Goal: Task Accomplishment & Management: Use online tool/utility

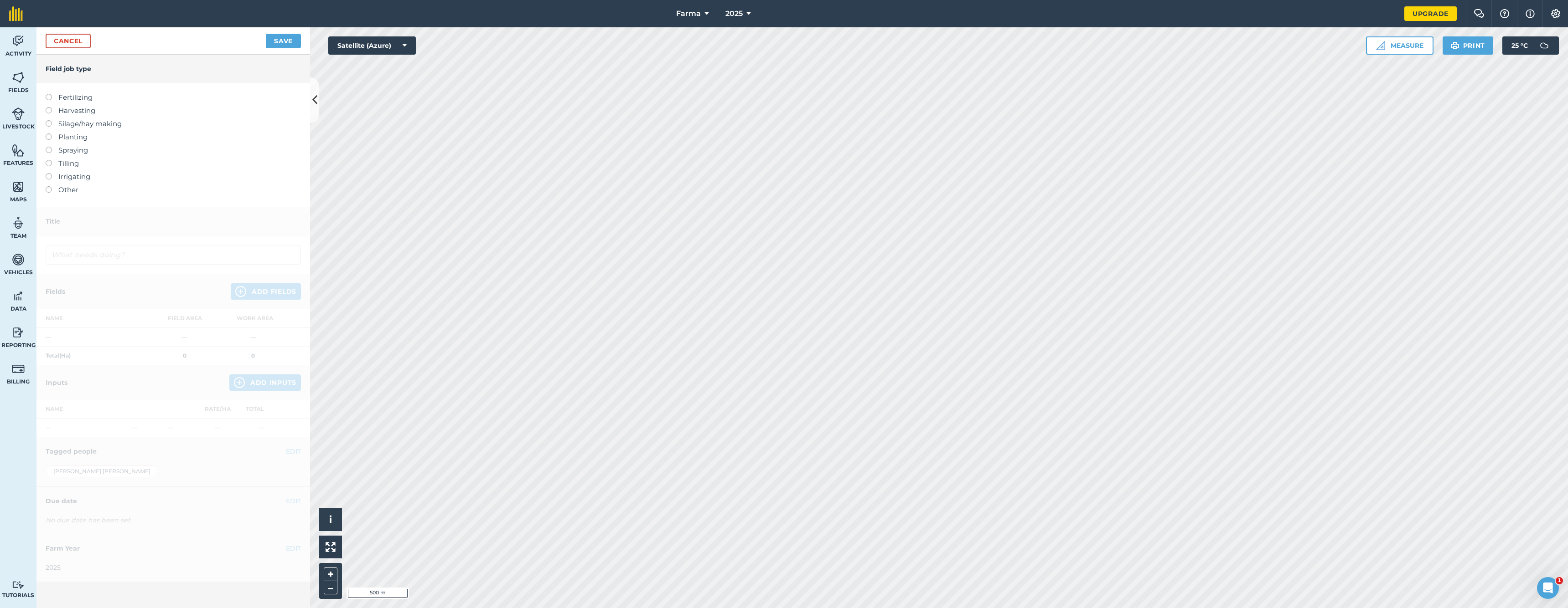
click at [315, 112] on button at bounding box center [315, 100] width 9 height 45
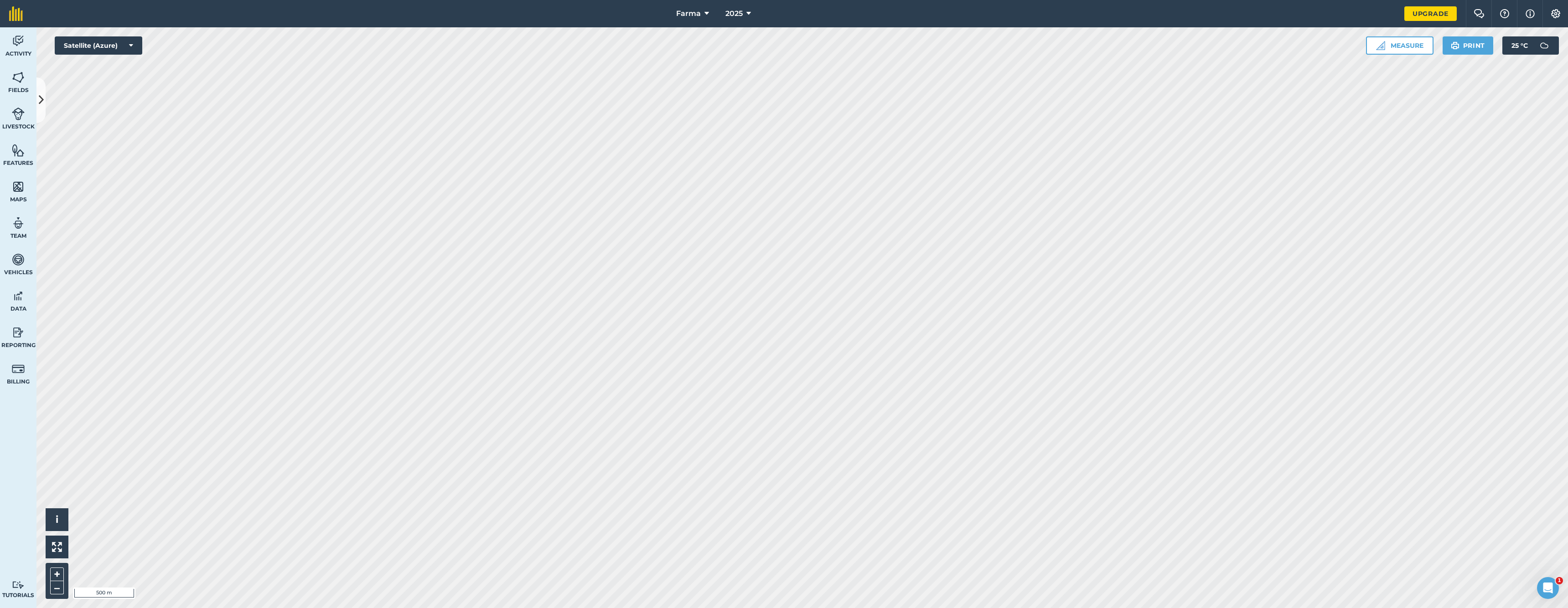
click at [44, 106] on button at bounding box center [41, 100] width 9 height 45
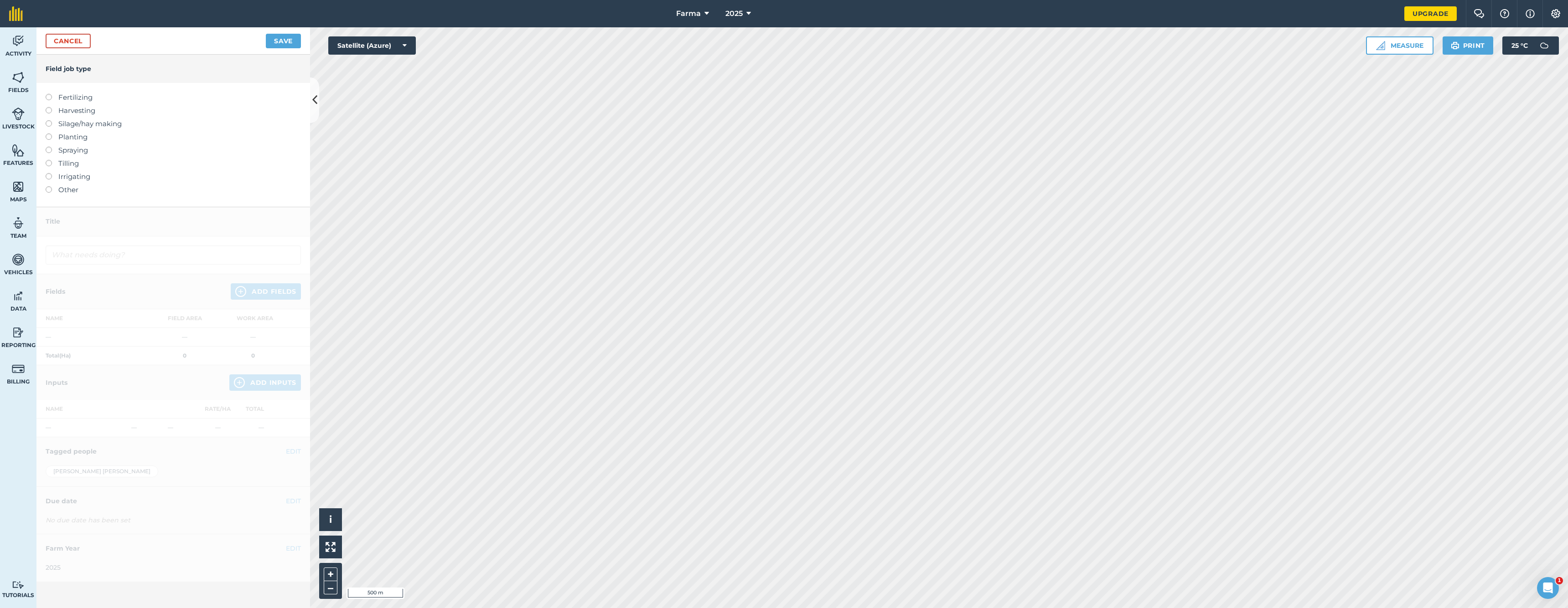
click at [65, 38] on link "Cancel" at bounding box center [68, 40] width 45 height 14
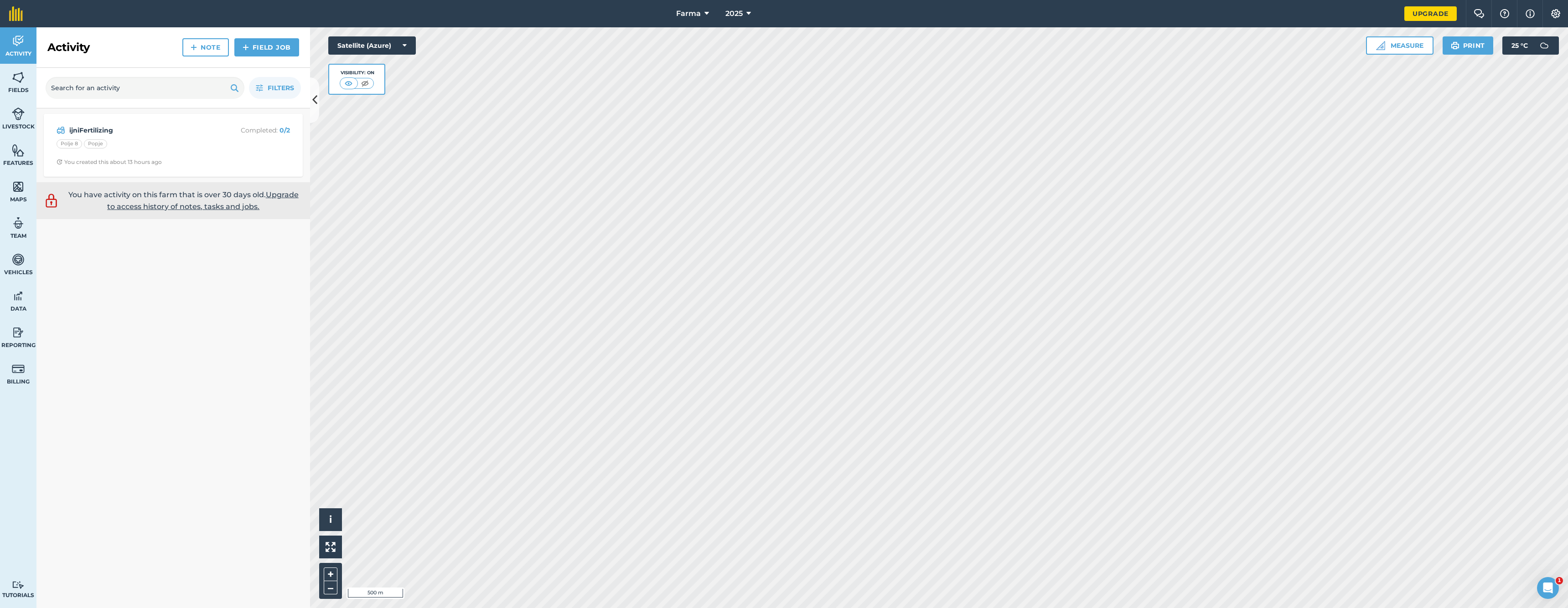
click at [13, 53] on span "Activity" at bounding box center [18, 54] width 37 height 8
click at [28, 89] on span "Fields" at bounding box center [18, 90] width 37 height 8
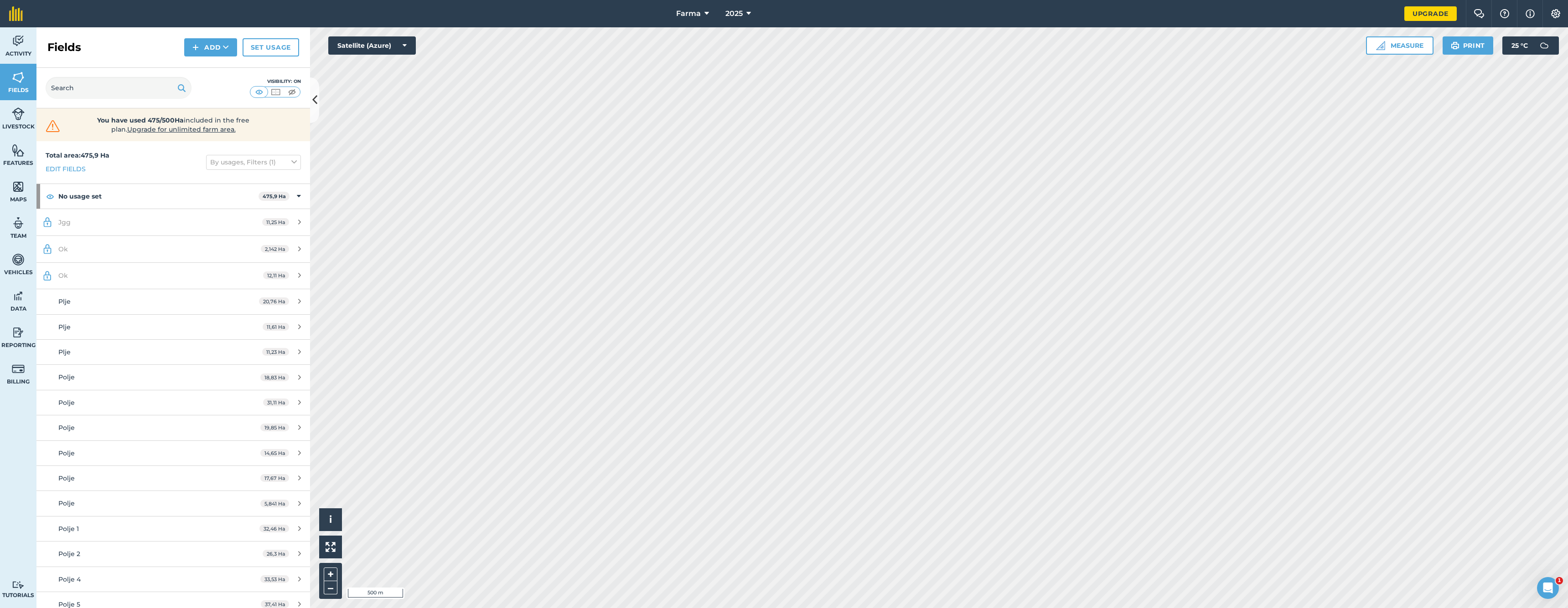
click at [21, 57] on span "Activity" at bounding box center [18, 54] width 37 height 8
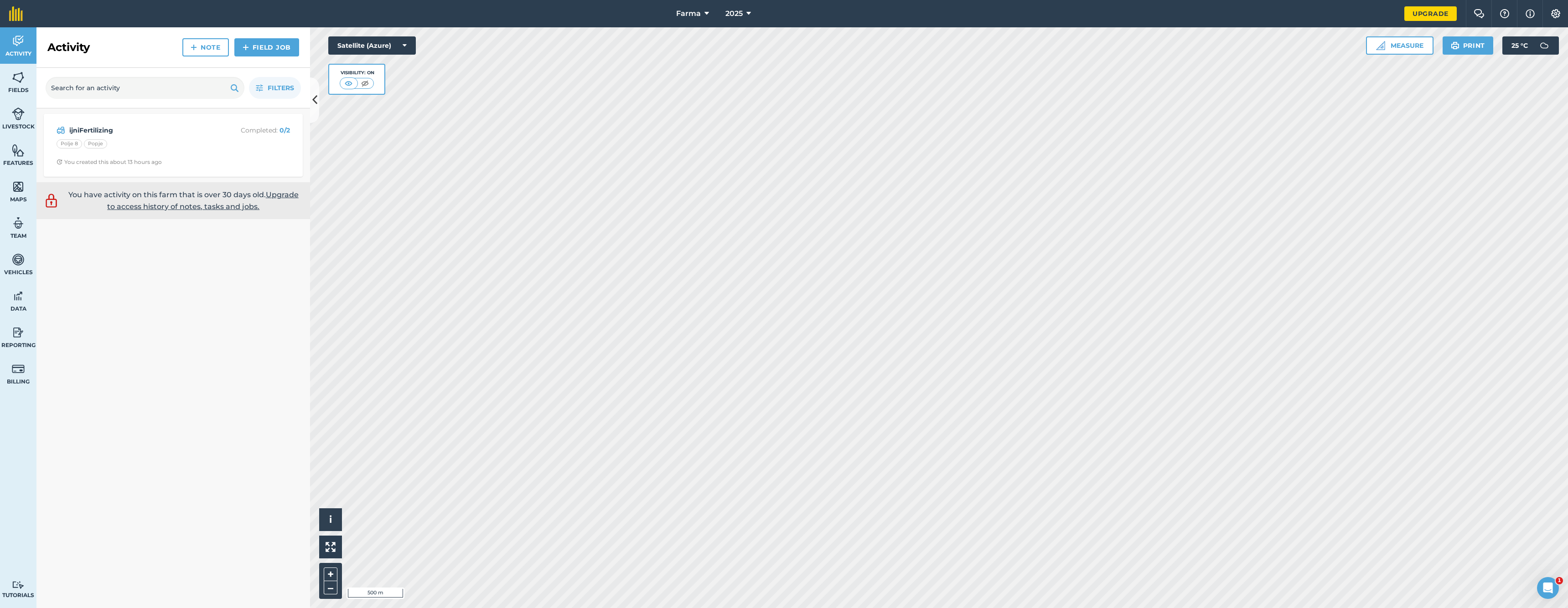
click at [21, 73] on img at bounding box center [18, 77] width 13 height 13
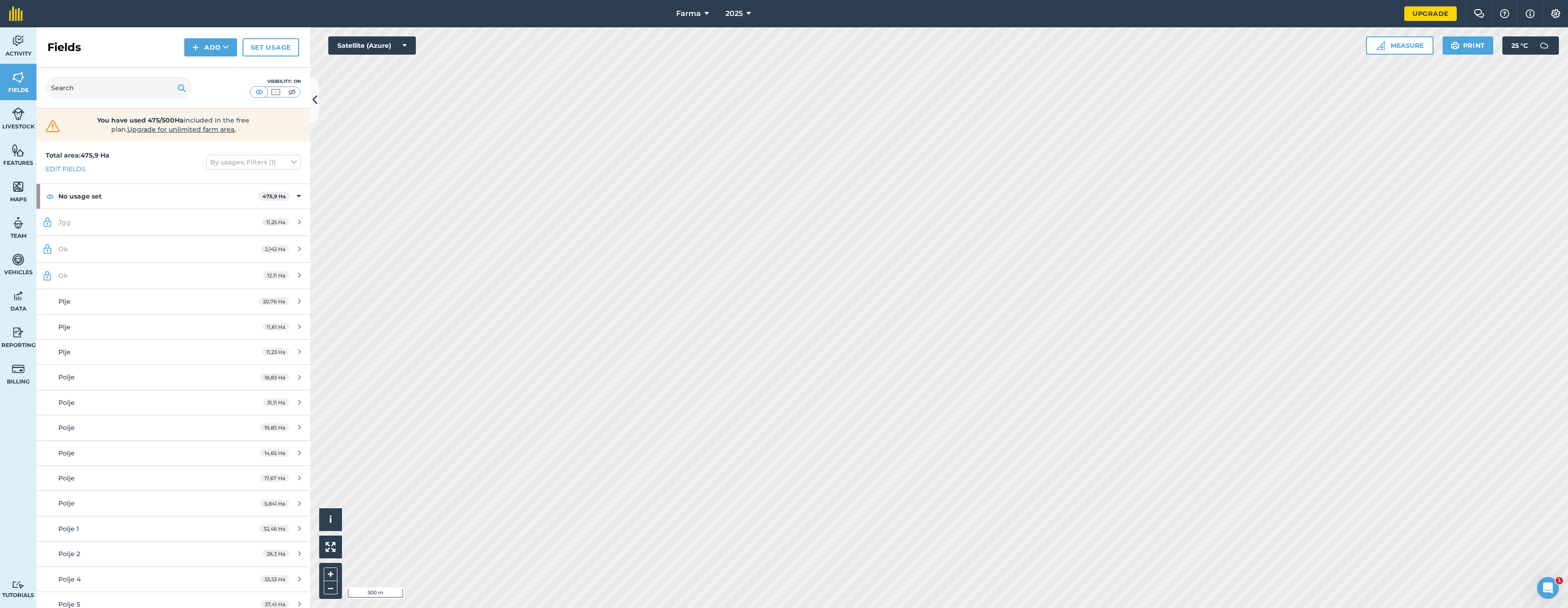
click at [28, 126] on span "Livestock" at bounding box center [18, 126] width 37 height 8
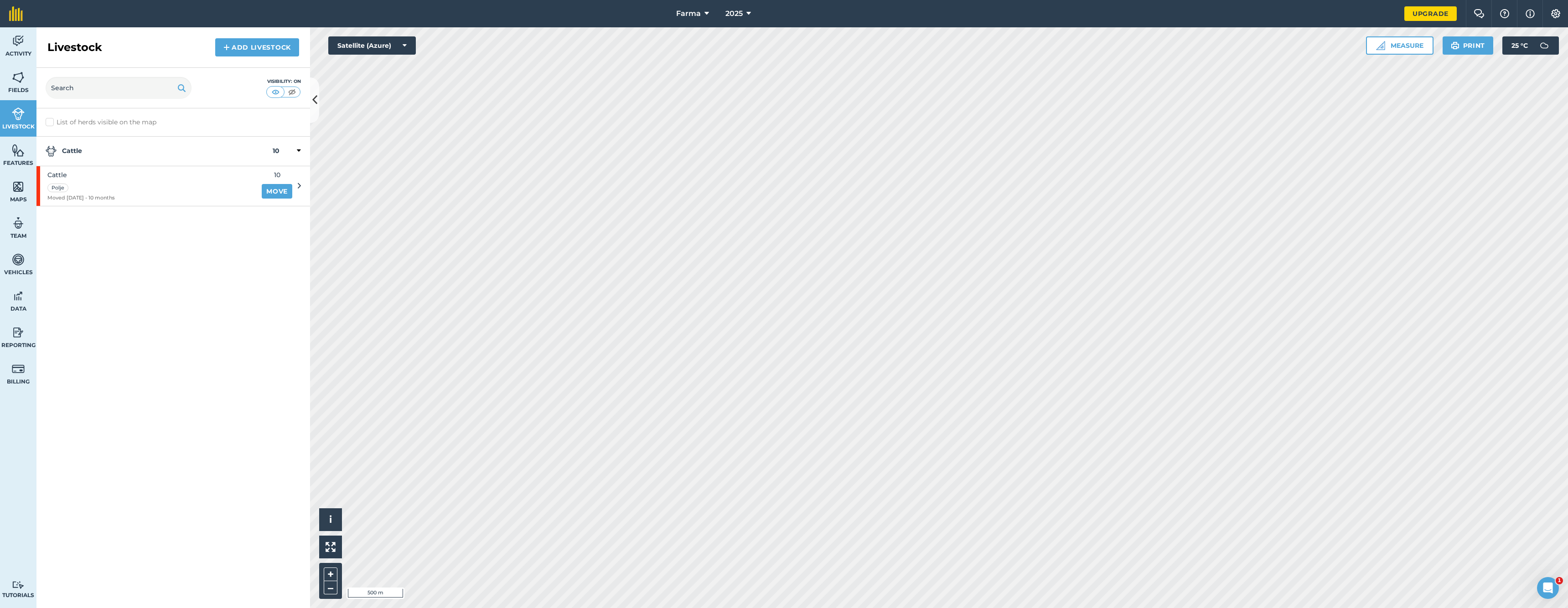
click at [22, 80] on img at bounding box center [18, 77] width 13 height 13
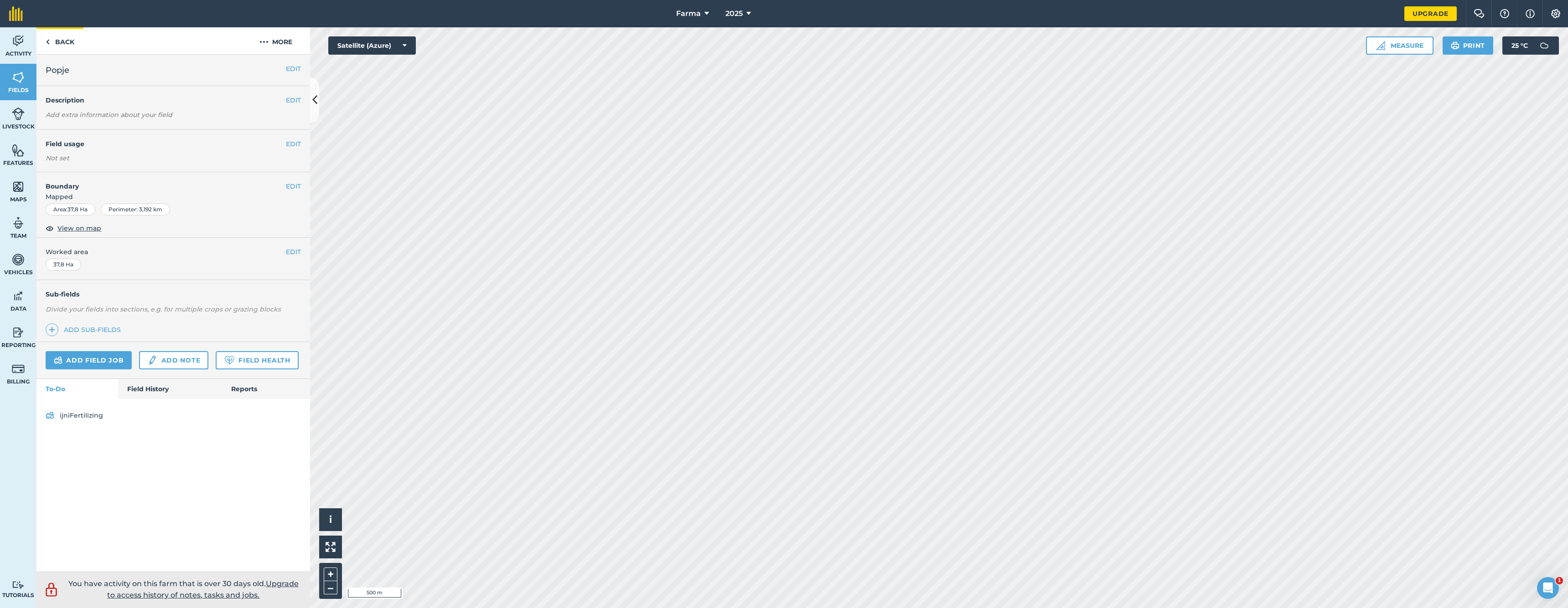
click at [67, 45] on link "Back" at bounding box center [60, 41] width 47 height 27
click at [56, 39] on link "Back" at bounding box center [60, 41] width 47 height 27
click at [57, 41] on link "Back" at bounding box center [60, 41] width 47 height 27
click at [64, 50] on link "Back" at bounding box center [60, 41] width 47 height 27
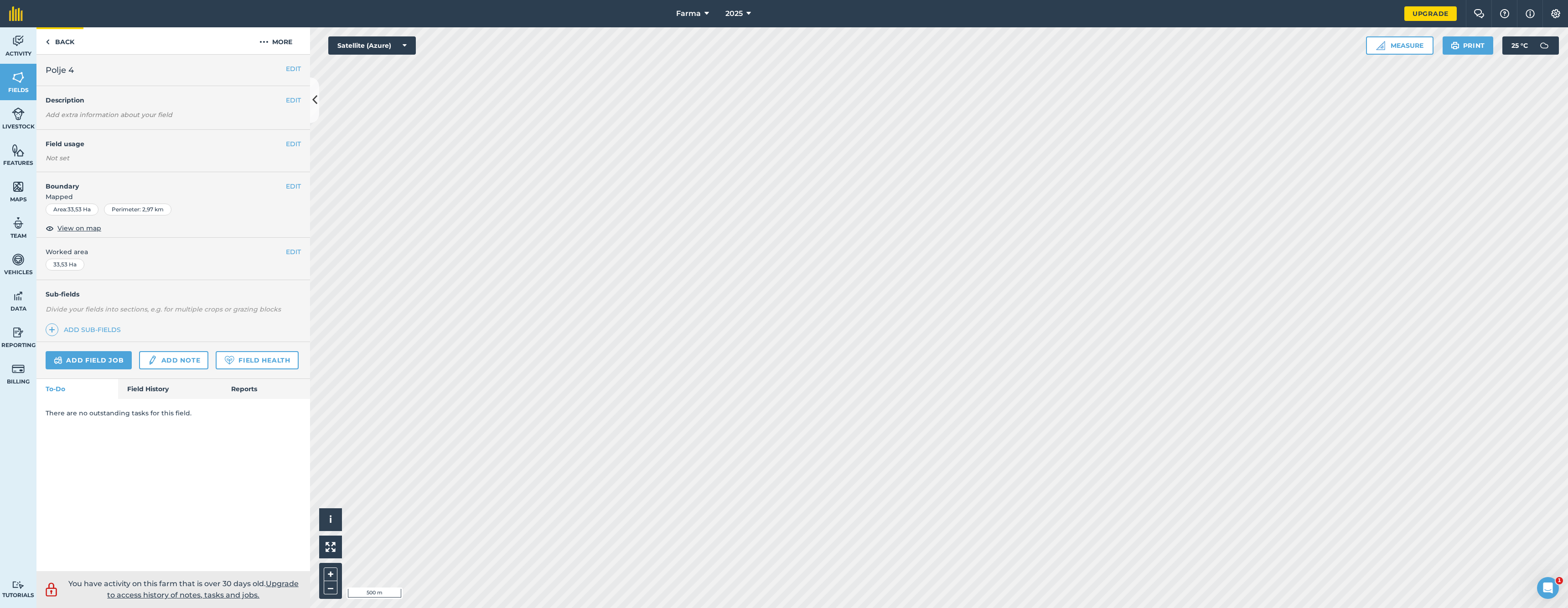
click at [64, 49] on link "Back" at bounding box center [60, 41] width 47 height 27
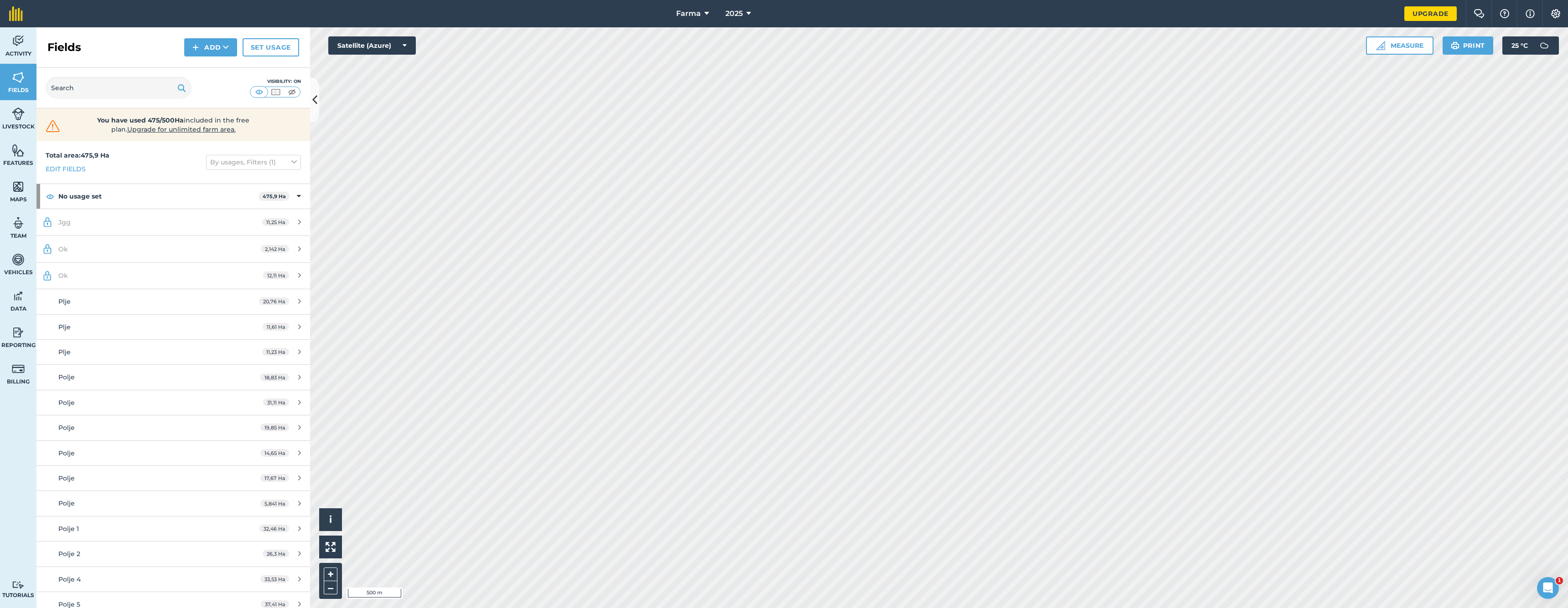
click at [9, 56] on span "Activity" at bounding box center [18, 54] width 37 height 8
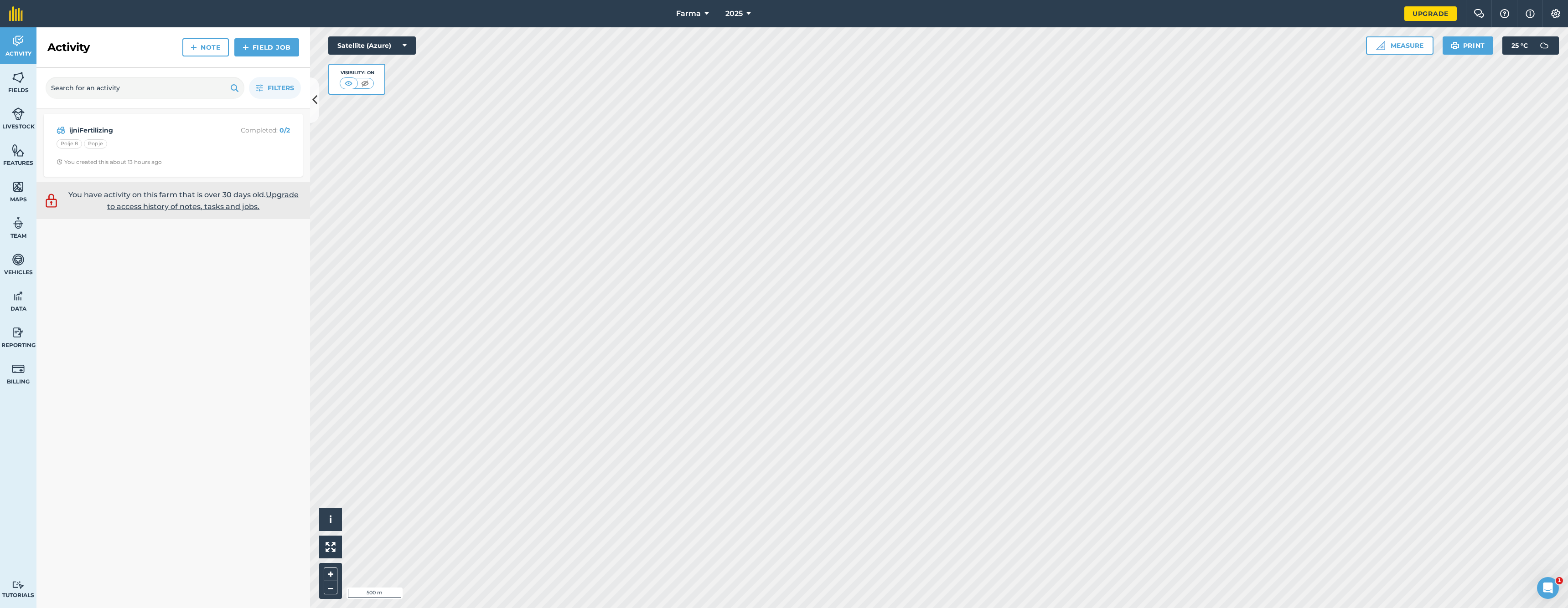
click at [16, 79] on img at bounding box center [18, 77] width 13 height 13
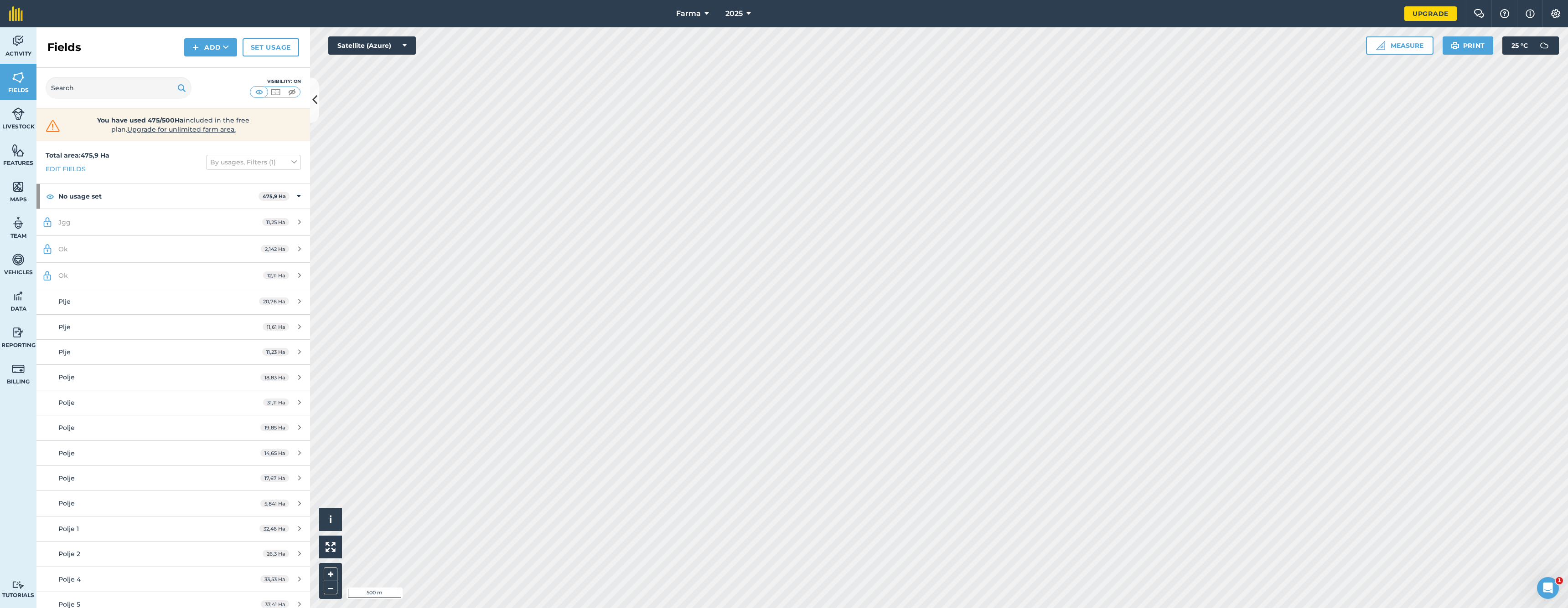
click at [14, 106] on link "Livestock" at bounding box center [18, 119] width 37 height 37
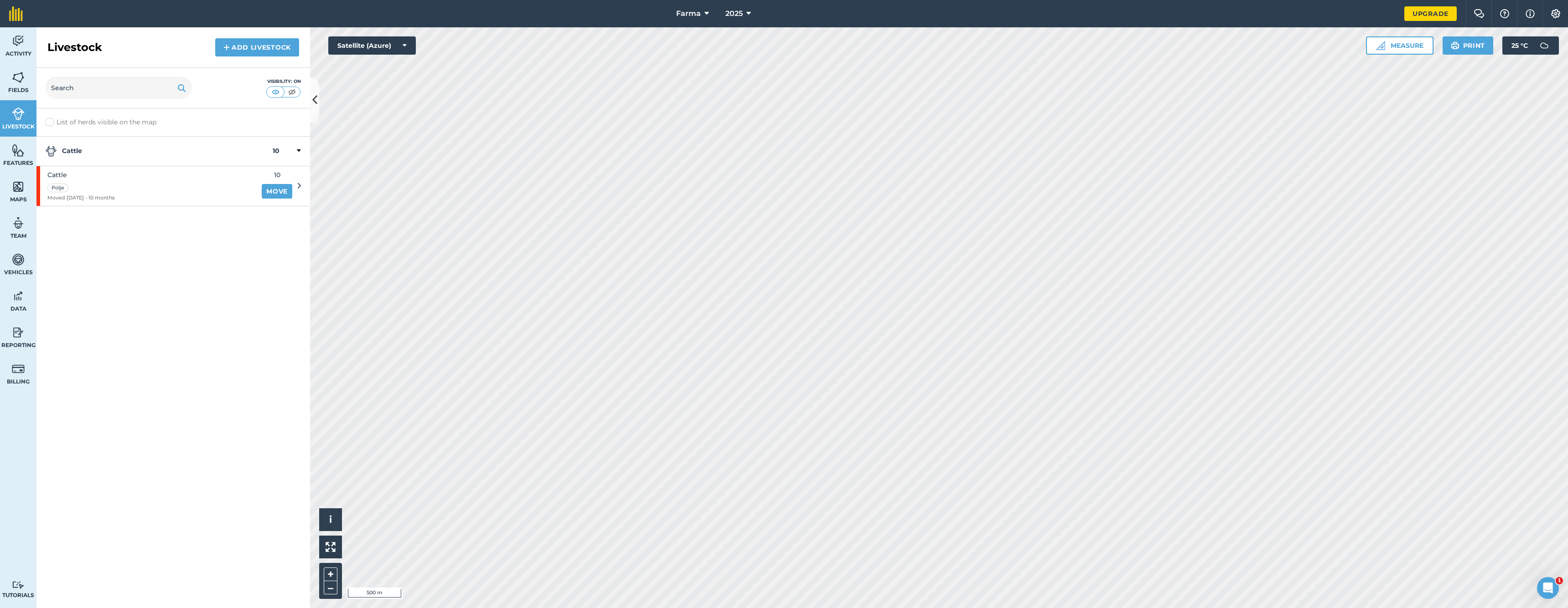
click at [27, 161] on span "Features" at bounding box center [18, 163] width 37 height 8
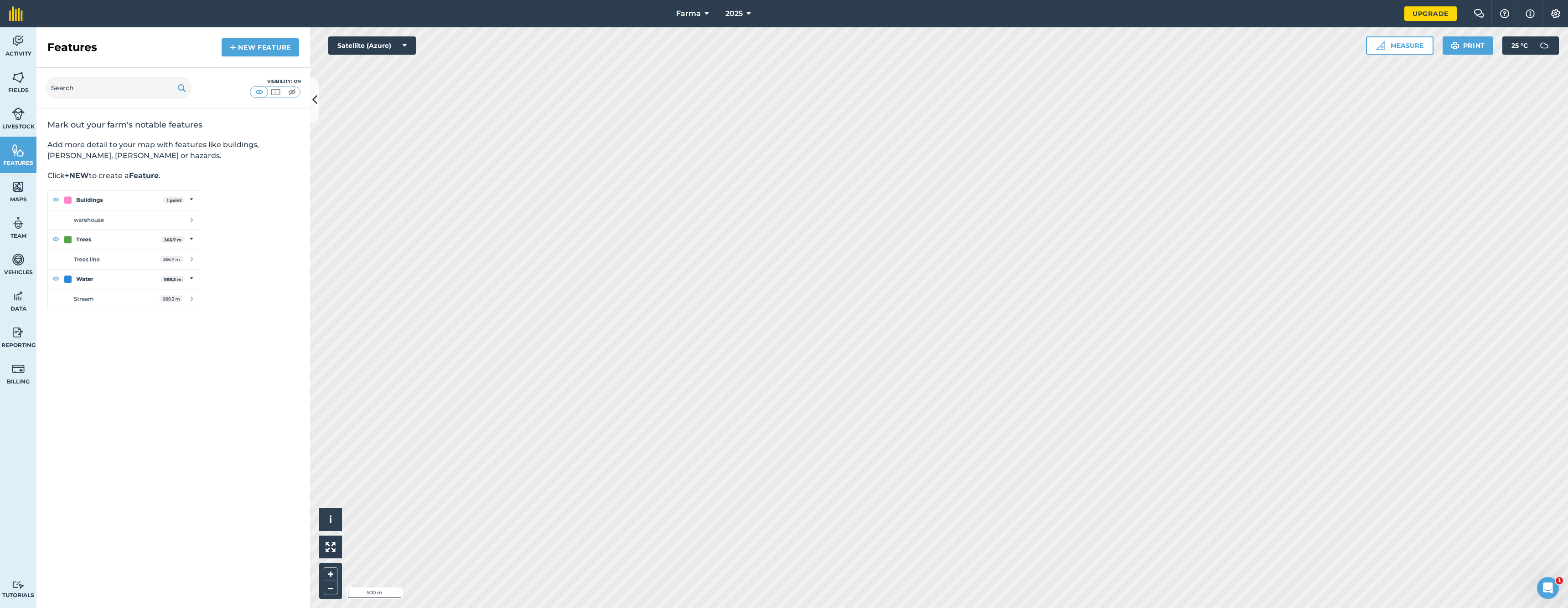
click at [9, 197] on span "Maps" at bounding box center [18, 199] width 37 height 8
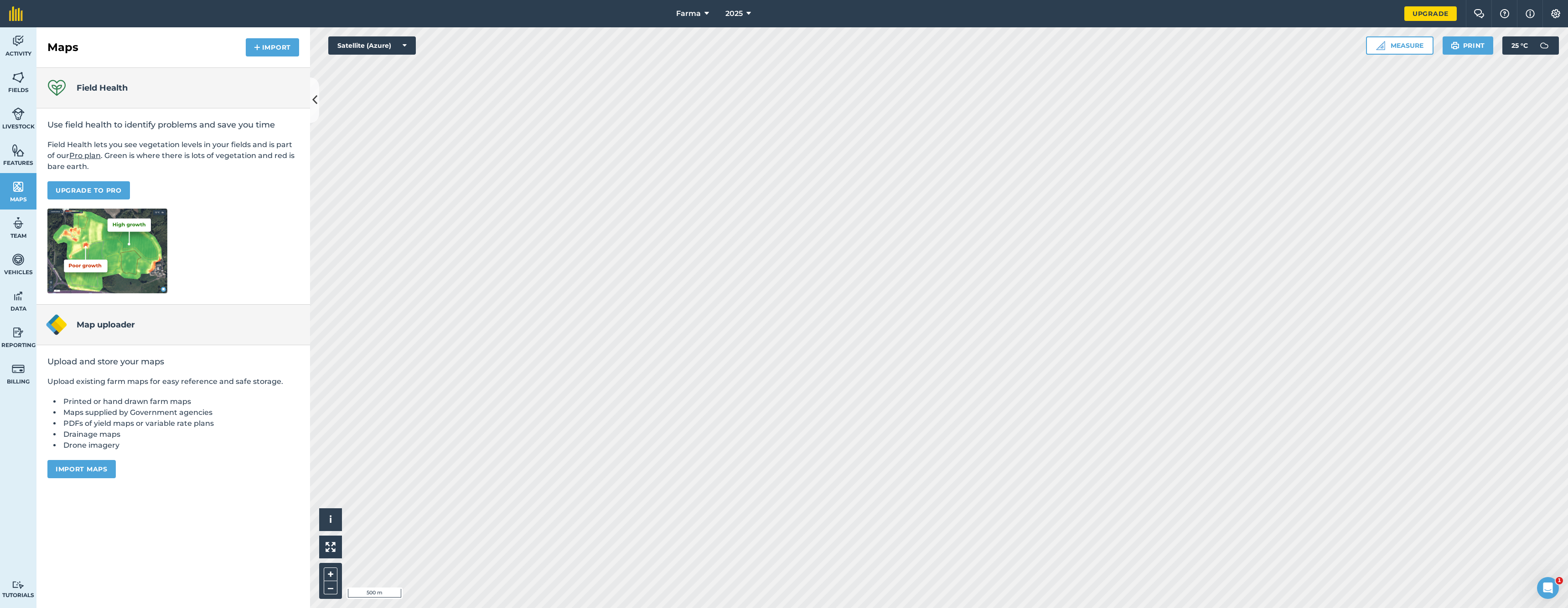
click at [13, 238] on span "Team" at bounding box center [18, 236] width 37 height 8
select select "MEMBER"
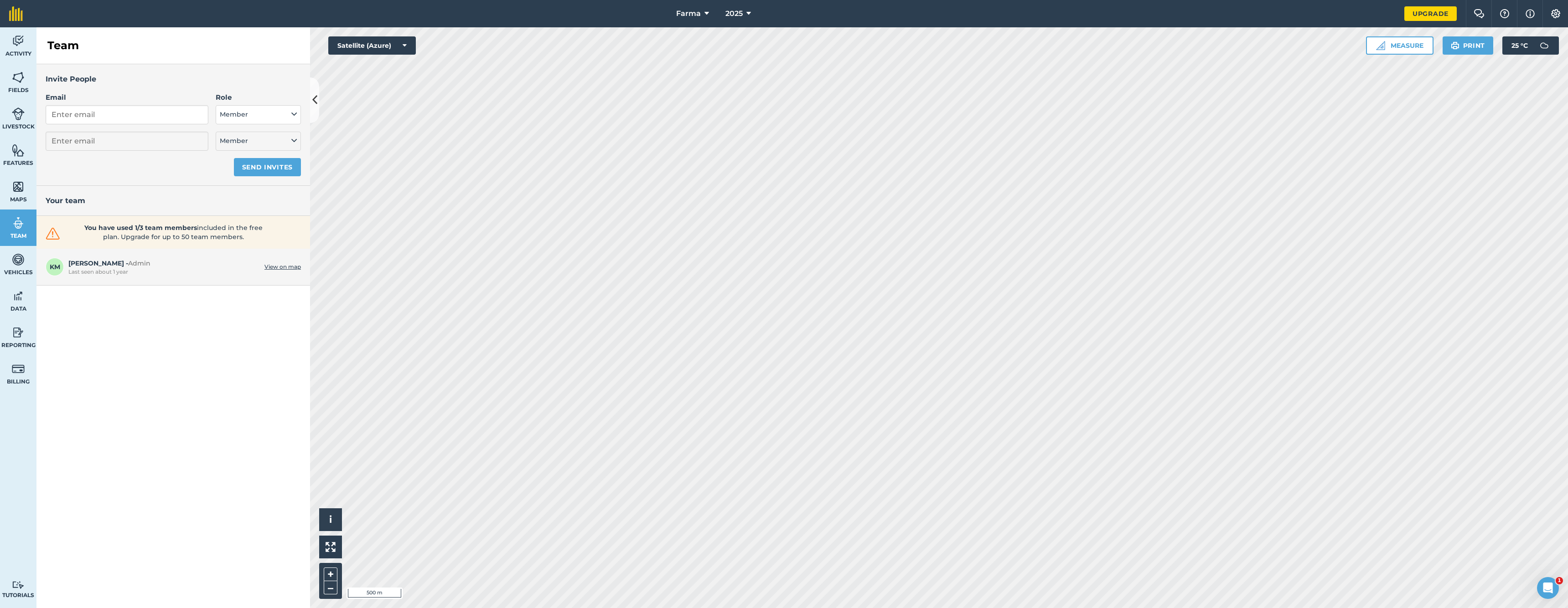
click at [27, 255] on link "Vehicles" at bounding box center [18, 264] width 37 height 37
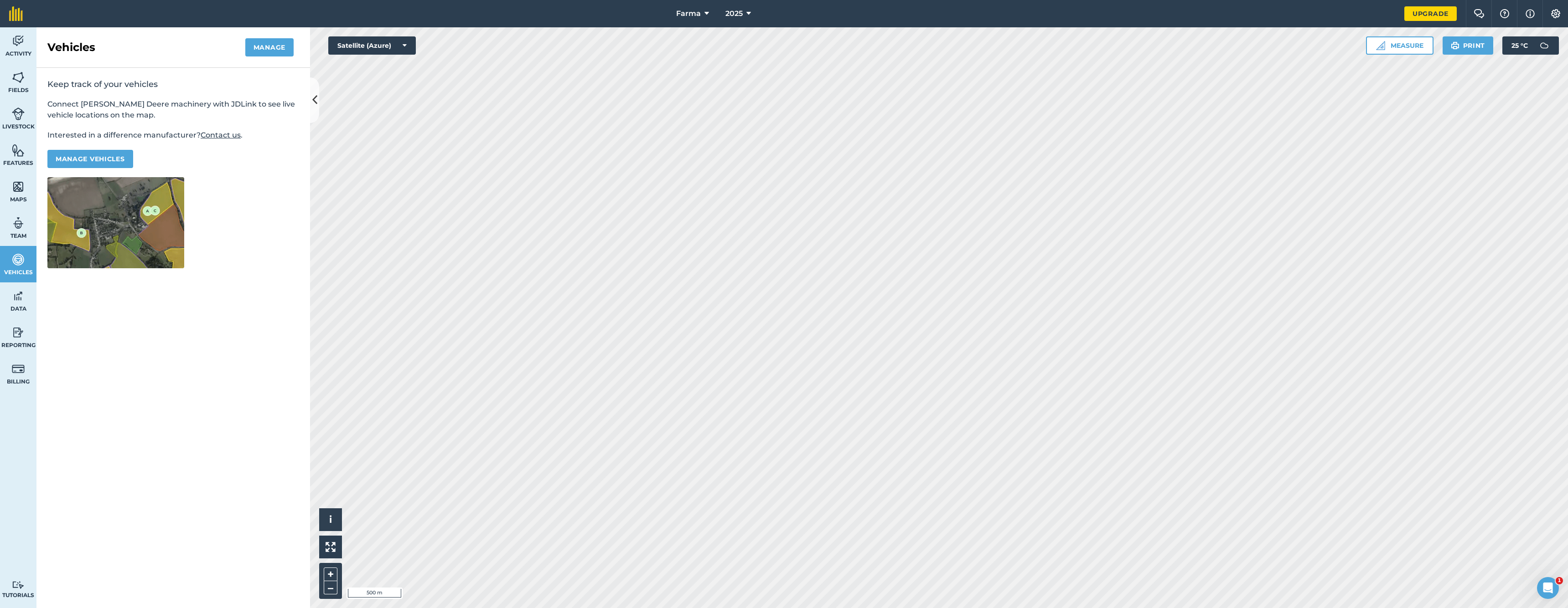
click at [13, 300] on img at bounding box center [18, 296] width 13 height 13
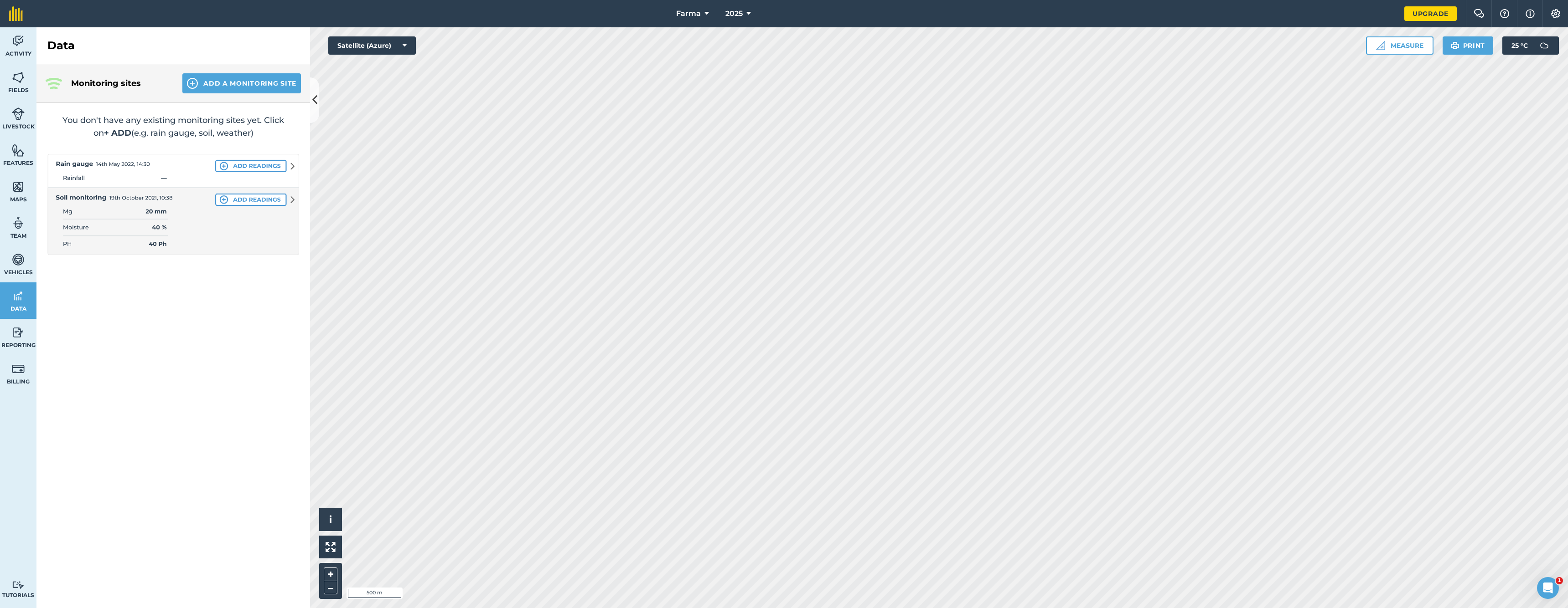
click at [9, 51] on span "Activity" at bounding box center [18, 54] width 37 height 8
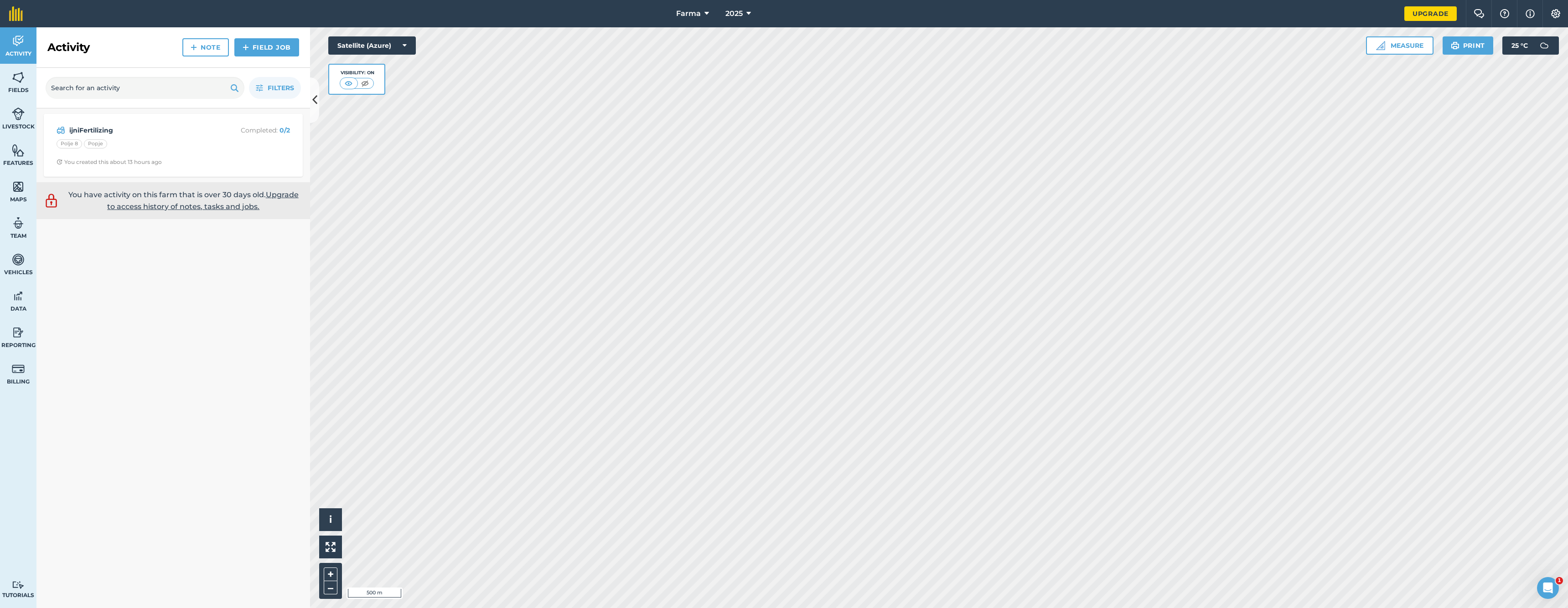
click at [19, 83] on img at bounding box center [18, 77] width 13 height 13
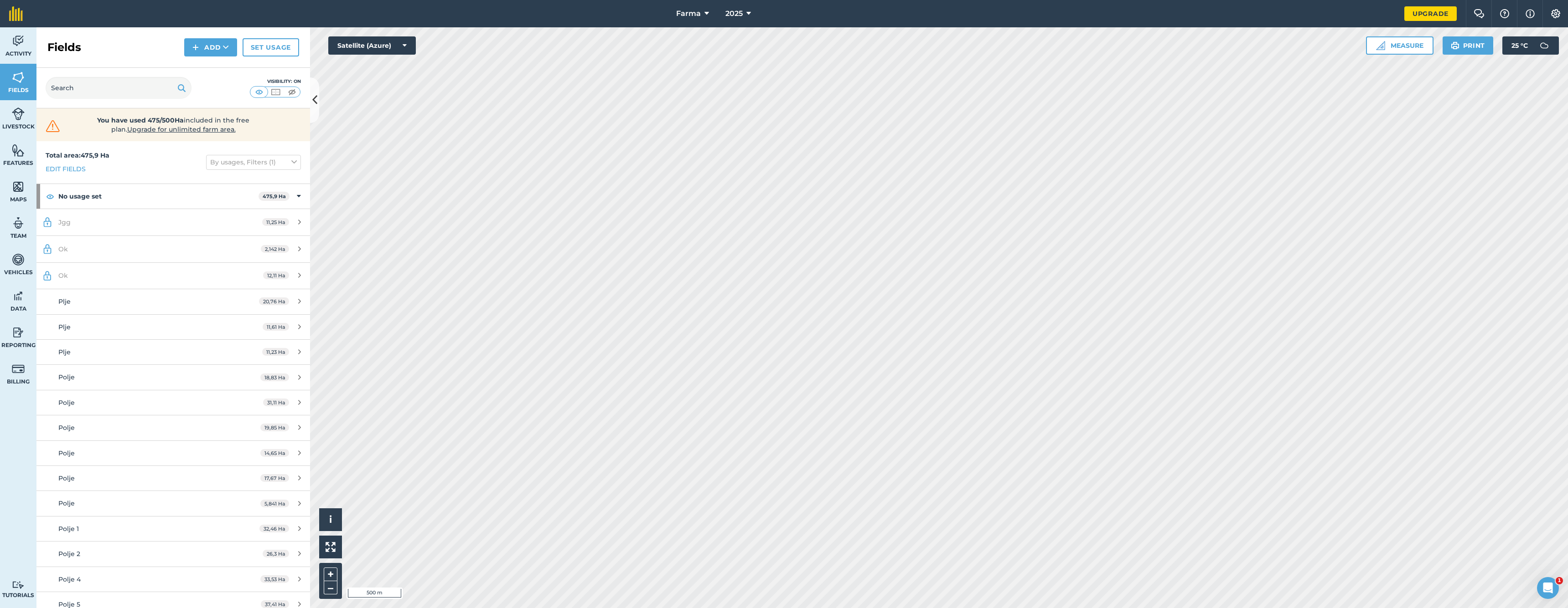
click at [217, 50] on button "Add" at bounding box center [210, 48] width 53 height 18
click at [214, 64] on link "Draw" at bounding box center [211, 68] width 50 height 20
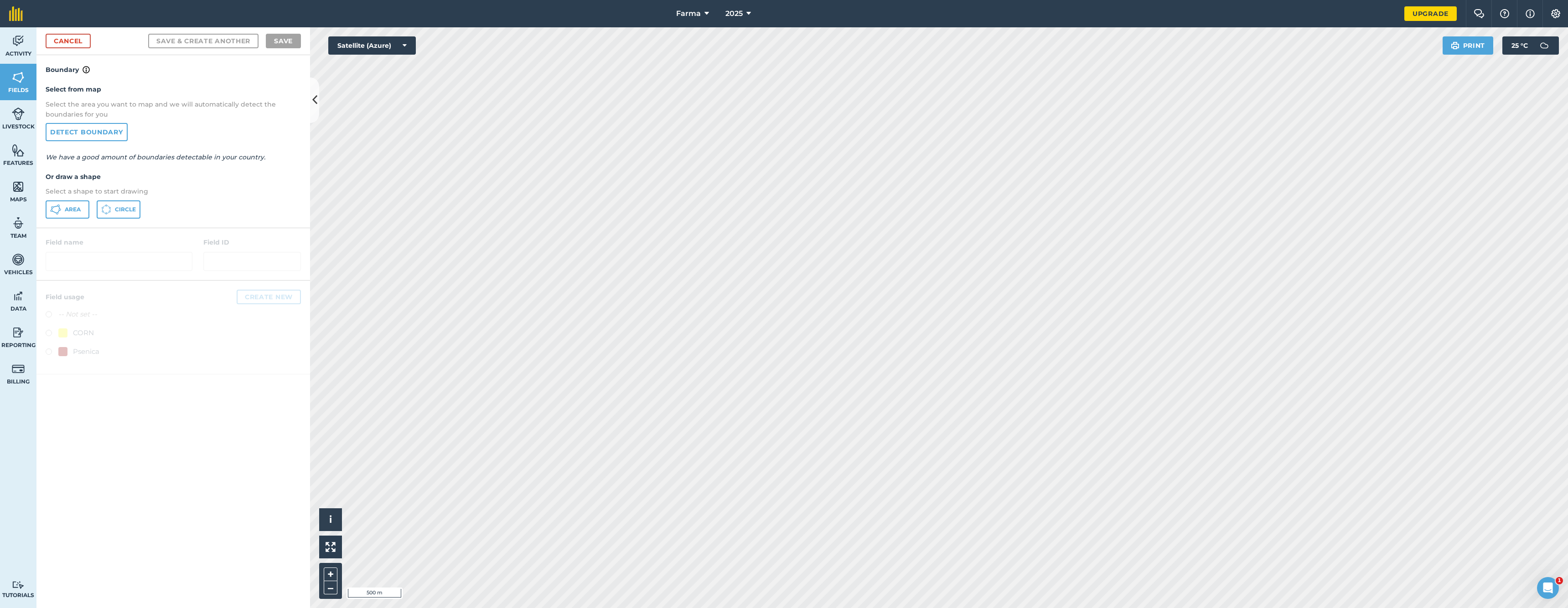
click at [82, 131] on link "Detect boundary" at bounding box center [86, 132] width 82 height 18
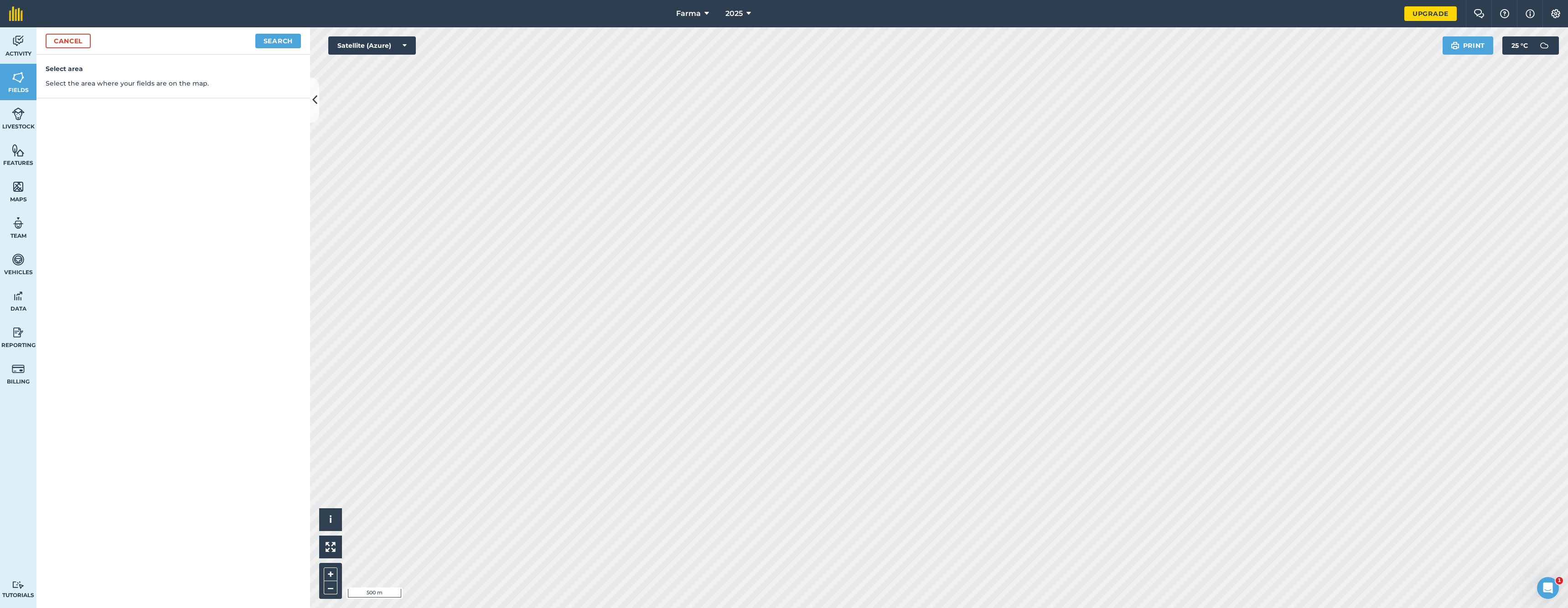
click at [78, 49] on div "Cancel Search" at bounding box center [173, 41] width 274 height 28
click at [76, 39] on link "Cancel" at bounding box center [68, 40] width 45 height 14
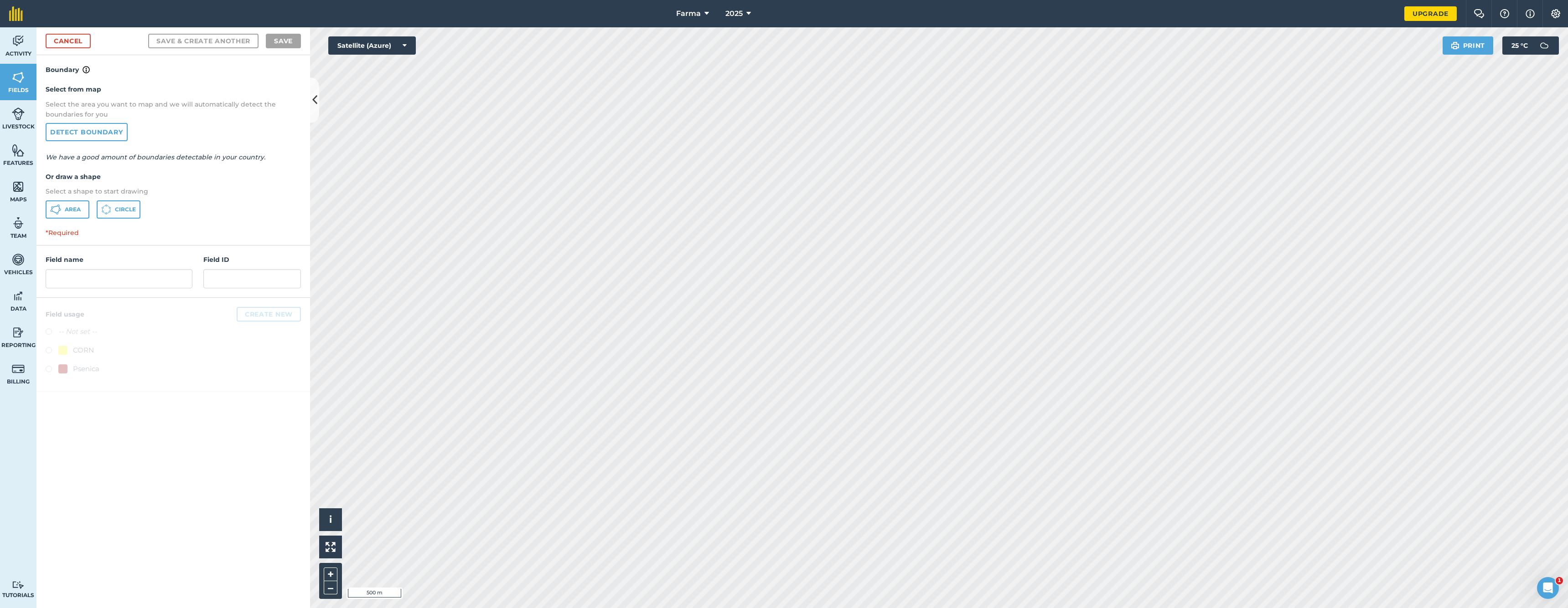
click at [87, 204] on button "Area" at bounding box center [67, 210] width 44 height 18
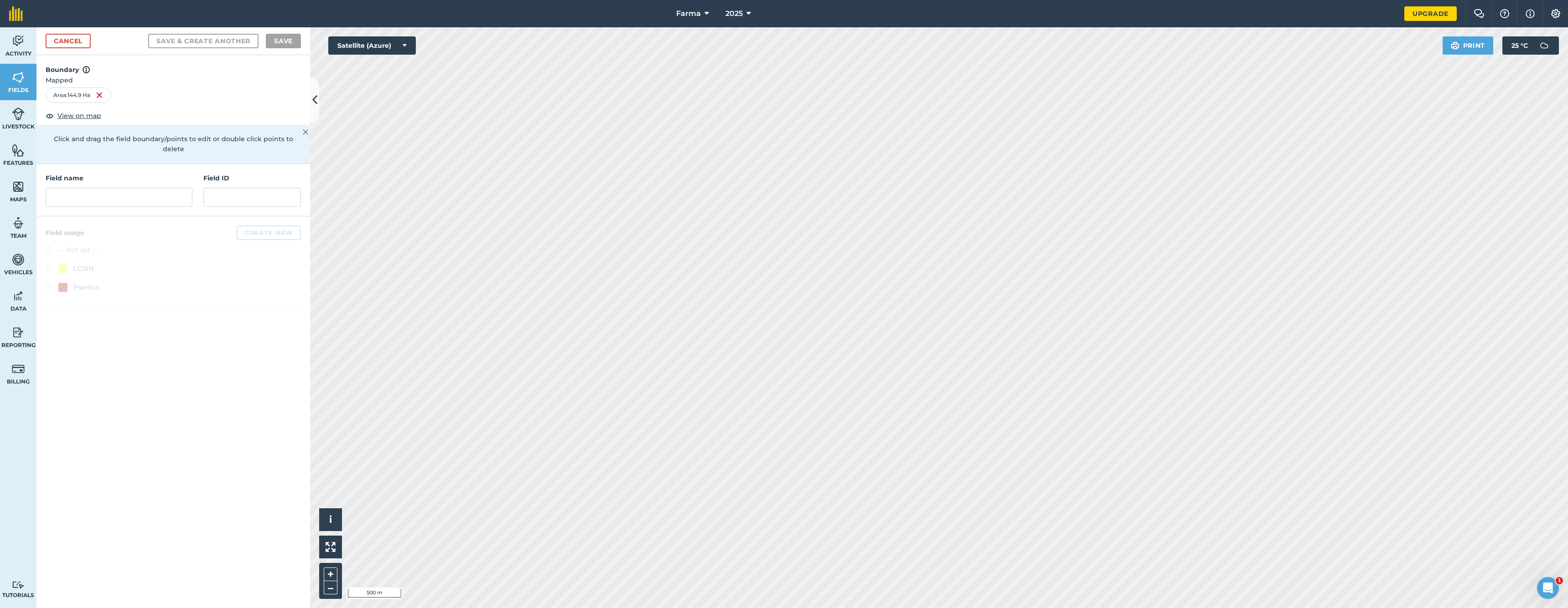
click at [53, 43] on link "Cancel" at bounding box center [68, 40] width 45 height 14
